Goal: Information Seeking & Learning: Check status

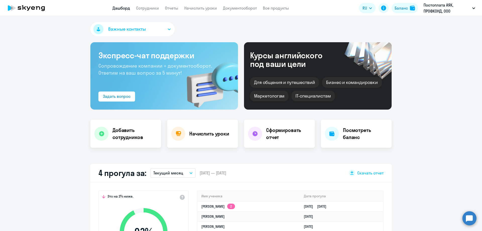
select select "30"
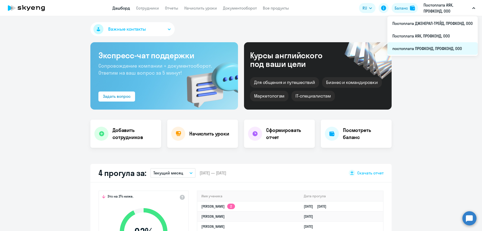
click at [424, 47] on li "постоплата ПРОФКОНД, ПРОФКОНД, ООО" at bounding box center [432, 48] width 90 height 13
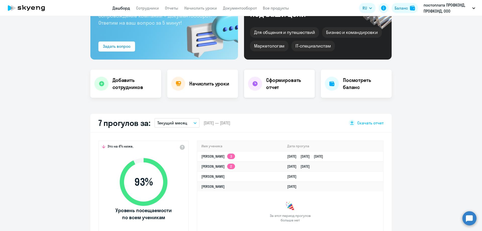
scroll to position [50, 0]
select select "30"
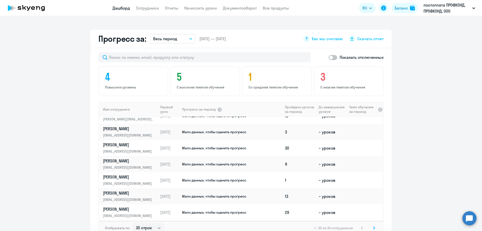
scroll to position [227, 0]
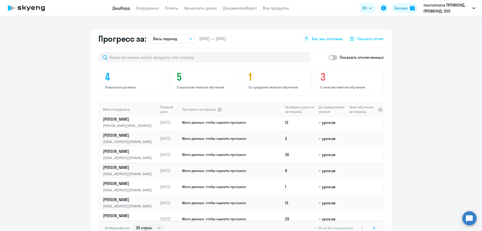
click at [131, 152] on p "[PERSON_NAME]" at bounding box center [129, 151] width 52 height 6
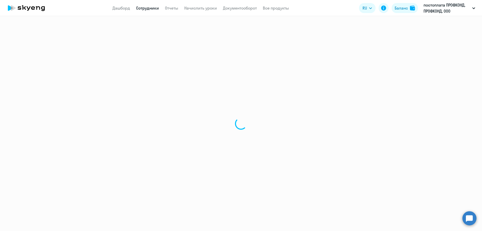
select select "english"
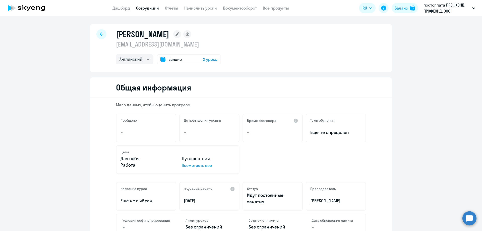
click at [100, 34] on icon at bounding box center [101, 33] width 3 height 3
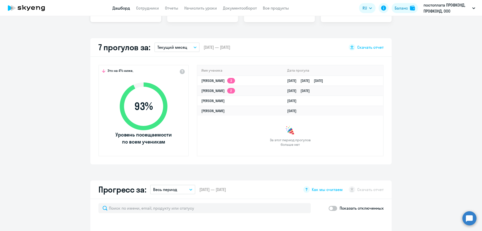
scroll to position [276, 0]
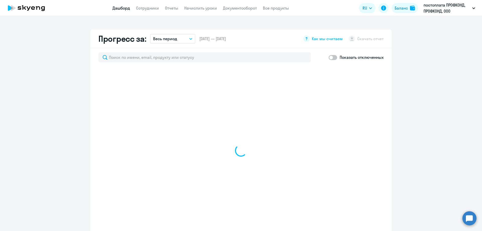
select select "30"
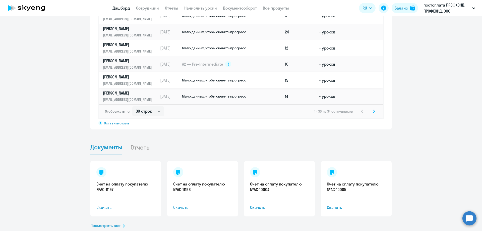
scroll to position [402, 0]
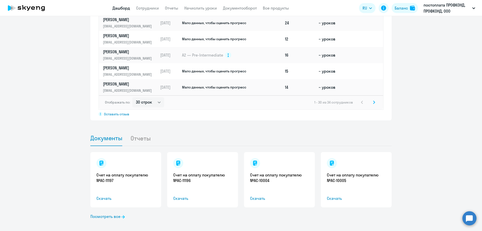
click at [373, 102] on icon at bounding box center [374, 102] width 2 height 3
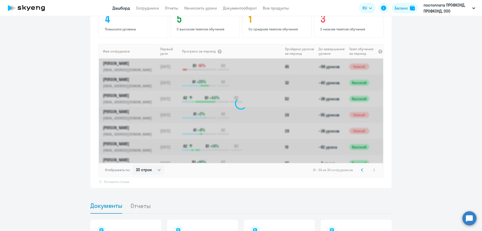
scroll to position [326, 0]
